Goal: Transaction & Acquisition: Purchase product/service

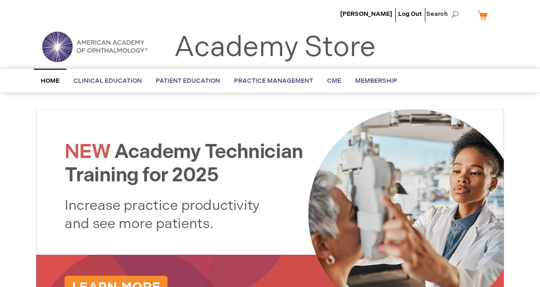
click at [483, 15] on link "My Cart" at bounding box center [486, 15] width 22 height 16
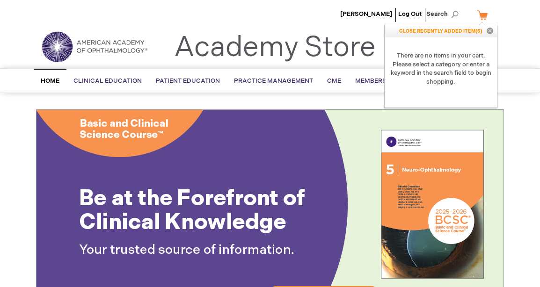
drag, startPoint x: 523, startPoint y: 17, endPoint x: 529, endPoint y: 13, distance: 7.7
click at [527, 15] on div "Peter Veldman Log Out Search My Cart CLOSE RECENTLY ADDED ITEM(S) Close There a…" at bounding box center [270, 16] width 540 height 33
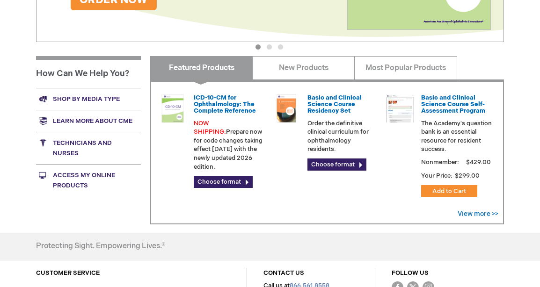
scroll to position [281, 0]
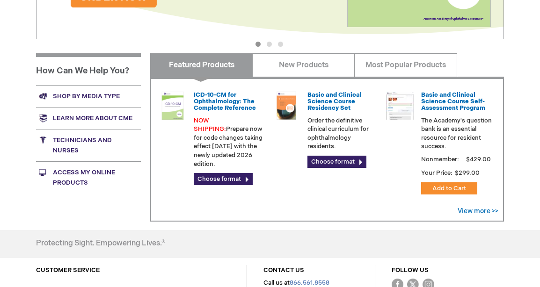
click at [73, 95] on link "Shop by media type" at bounding box center [88, 96] width 105 height 22
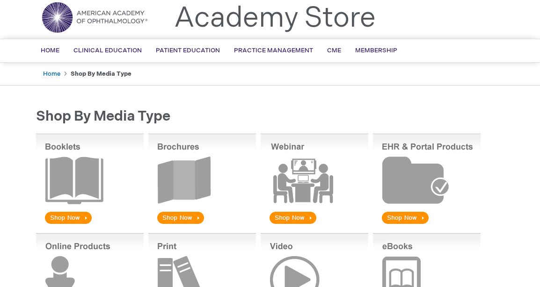
scroll to position [140, 0]
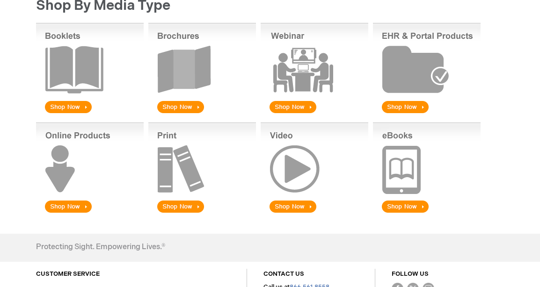
click at [65, 107] on img at bounding box center [90, 69] width 108 height 92
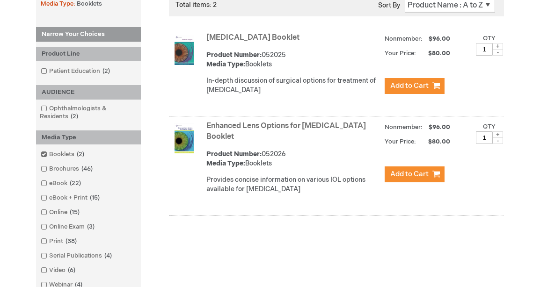
scroll to position [187, 0]
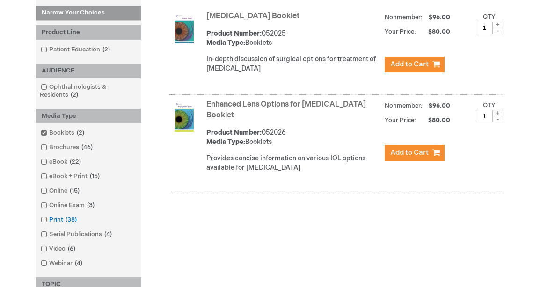
click at [49, 220] on span at bounding box center [49, 219] width 0 height 7
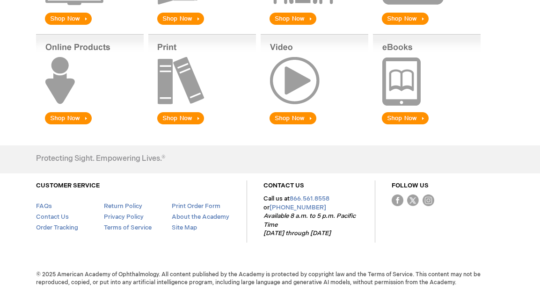
scroll to position [235, 0]
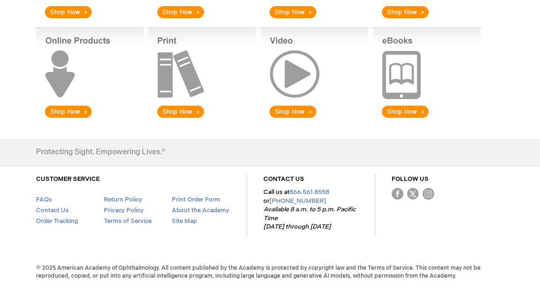
click at [167, 85] on img at bounding box center [202, 74] width 108 height 92
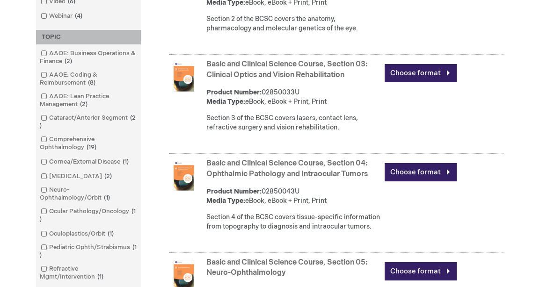
scroll to position [515, 0]
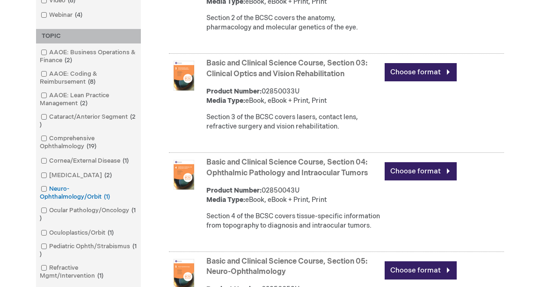
click at [66, 188] on link "Neuro-Ophthalmology/Orbit 1 item" at bounding box center [88, 193] width 100 height 17
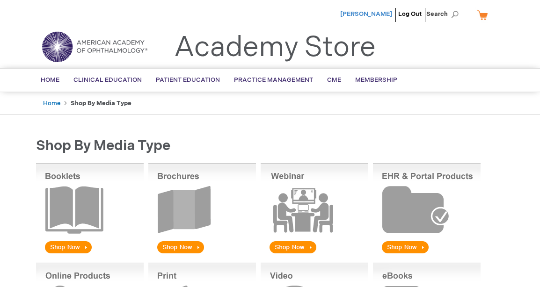
click at [376, 12] on span "[PERSON_NAME]" at bounding box center [366, 13] width 52 height 7
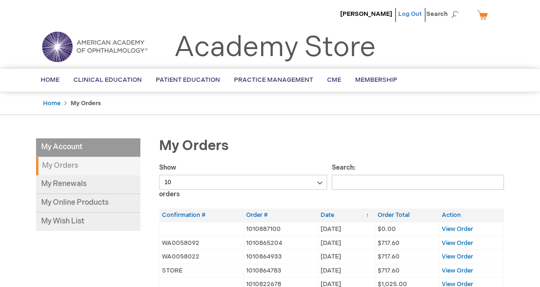
click at [411, 14] on link "Log Out" at bounding box center [409, 13] width 23 height 7
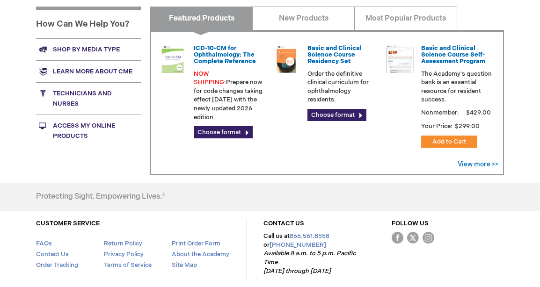
scroll to position [281, 0]
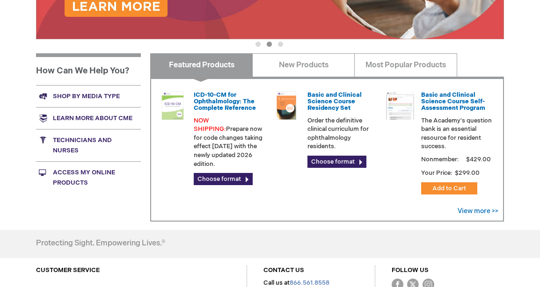
click at [101, 95] on link "Shop by media type" at bounding box center [88, 96] width 105 height 22
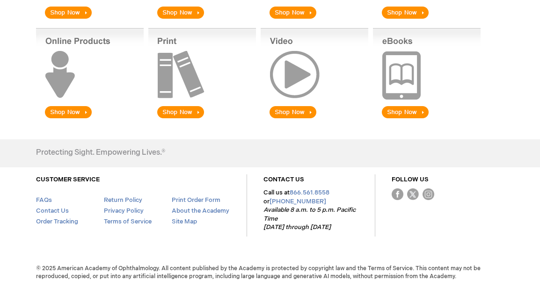
scroll to position [235, 0]
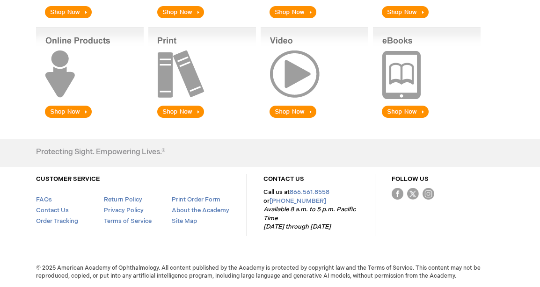
click at [198, 112] on img at bounding box center [202, 74] width 108 height 92
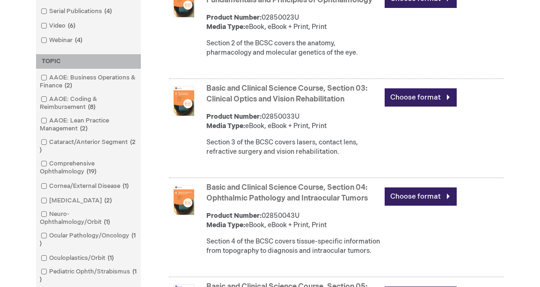
scroll to position [562, 0]
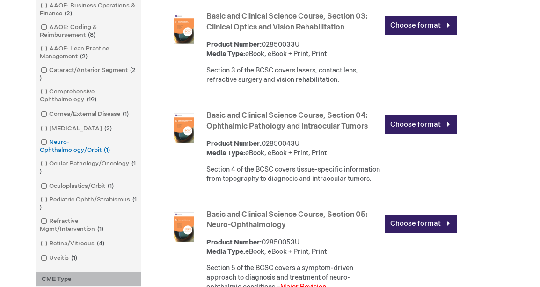
click at [66, 143] on link "Neuro-Ophthalmology/Orbit 1 item" at bounding box center [88, 146] width 100 height 17
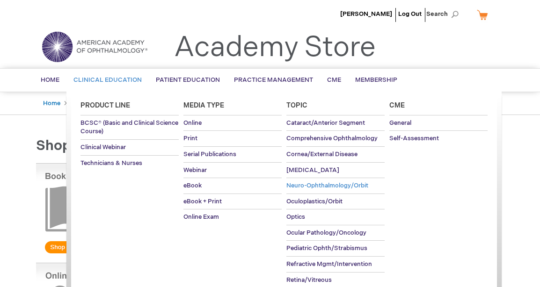
click at [333, 185] on span "Neuro-Ophthalmology/Orbit" at bounding box center [327, 185] width 82 height 7
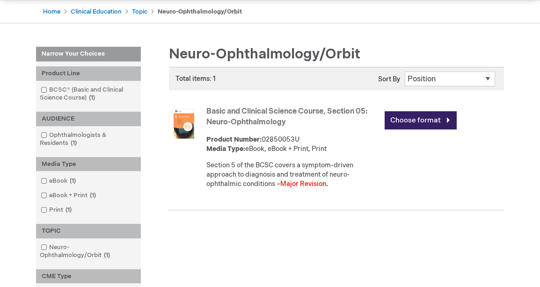
scroll to position [94, 0]
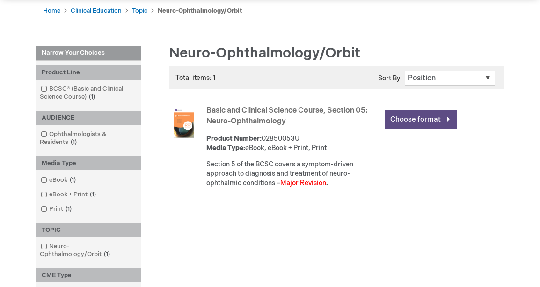
click at [413, 118] on link "Choose format" at bounding box center [421, 119] width 72 height 18
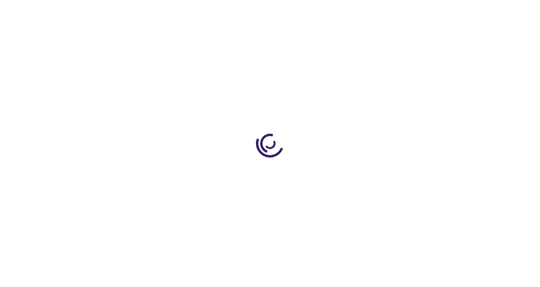
type input "0"
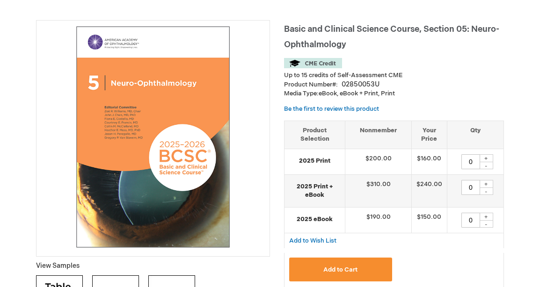
scroll to position [140, 0]
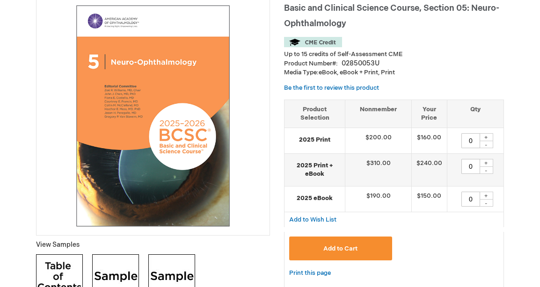
click at [484, 137] on div "+" at bounding box center [486, 137] width 14 height 8
type input "1"
click at [323, 253] on button "Add to Cart" at bounding box center [340, 249] width 103 height 24
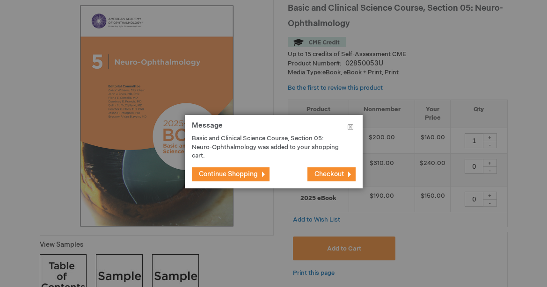
click at [223, 174] on span "Continue Shopping" at bounding box center [228, 174] width 59 height 8
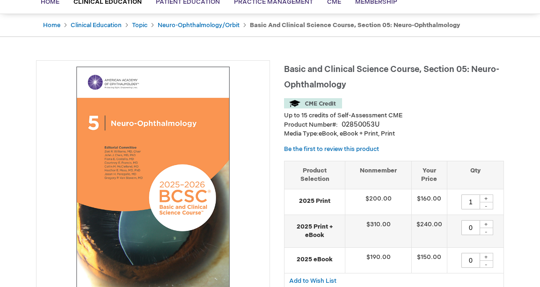
scroll to position [0, 0]
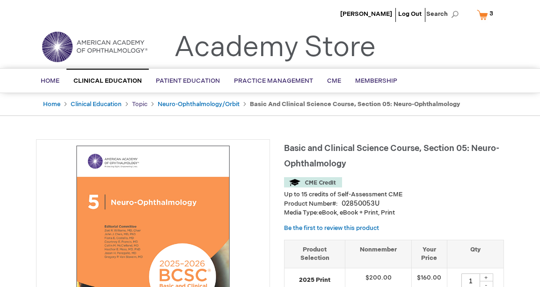
click at [134, 106] on link "Topic" at bounding box center [139, 104] width 15 height 7
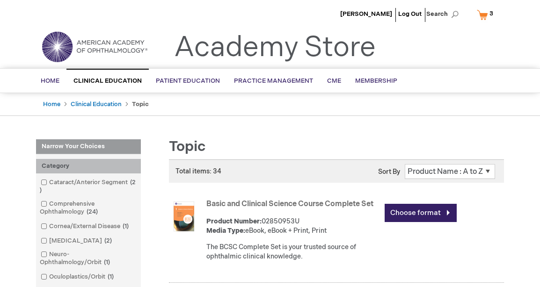
scroll to position [556, 0]
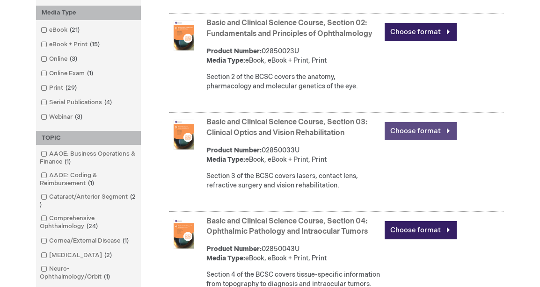
click at [446, 140] on link "Choose format" at bounding box center [421, 131] width 72 height 18
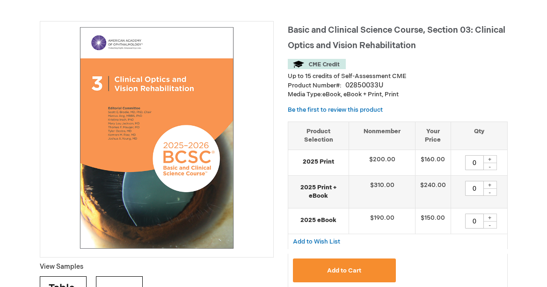
scroll to position [140, 0]
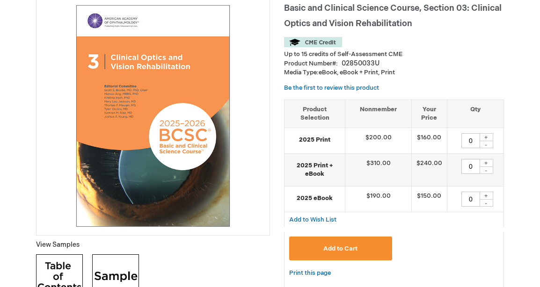
click at [487, 137] on div "+" at bounding box center [486, 137] width 14 height 8
type input "1"
click at [330, 251] on span "Add to Cart" at bounding box center [340, 248] width 34 height 7
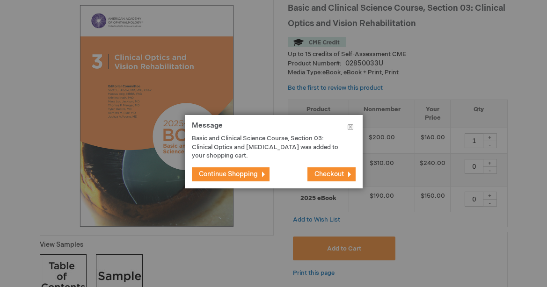
click at [324, 175] on span "Checkout" at bounding box center [329, 174] width 29 height 8
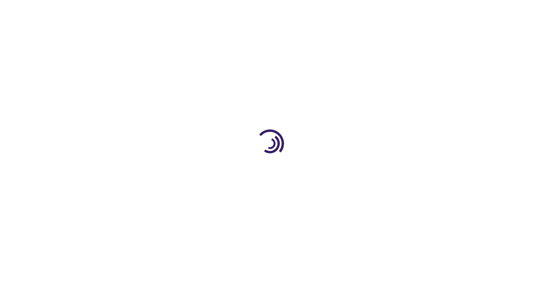
select select "US"
select select "23"
